Goal: Book appointment/travel/reservation

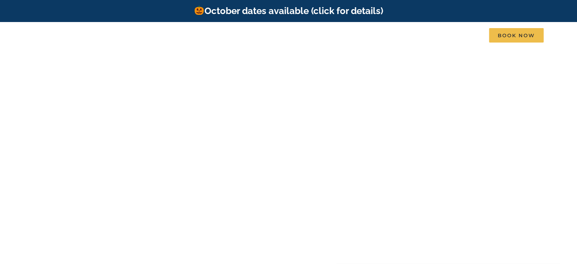
click at [338, 150] on div "Find that Vacation Feeling Table Rock Lake, Branson, Missouri" at bounding box center [287, 154] width 303 height 102
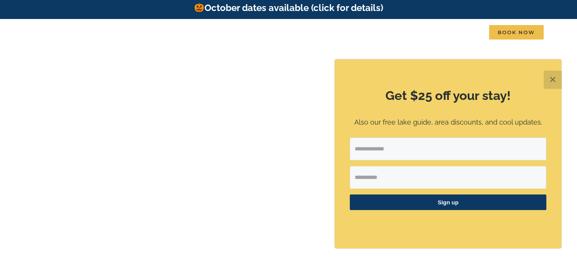
click at [554, 86] on button "✕" at bounding box center [552, 80] width 18 height 18
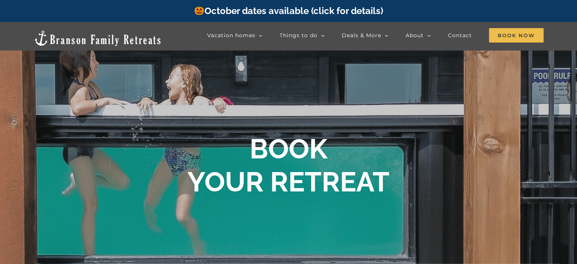
click at [232, 29] on link "Vacation homes" at bounding box center [234, 35] width 55 height 15
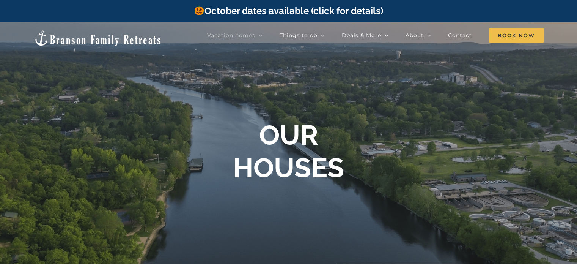
click at [246, 37] on span "Vacation homes" at bounding box center [231, 35] width 48 height 5
click at [258, 50] on link "2 to 3 Bedrooms" at bounding box center [254, 49] width 95 height 13
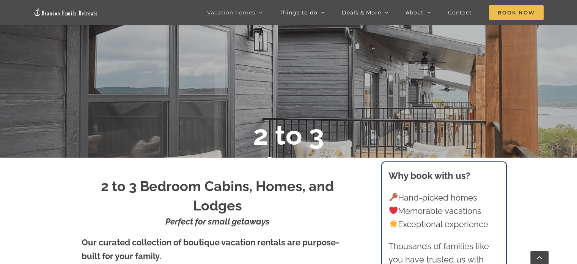
scroll to position [126, 0]
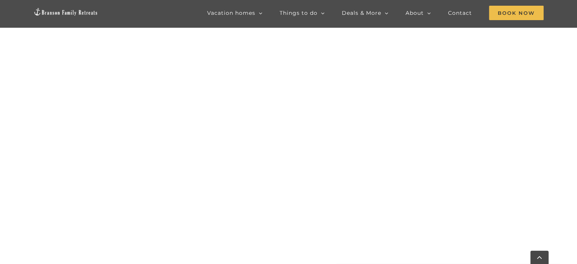
scroll to position [339, 0]
